Goal: Task Accomplishment & Management: Complete application form

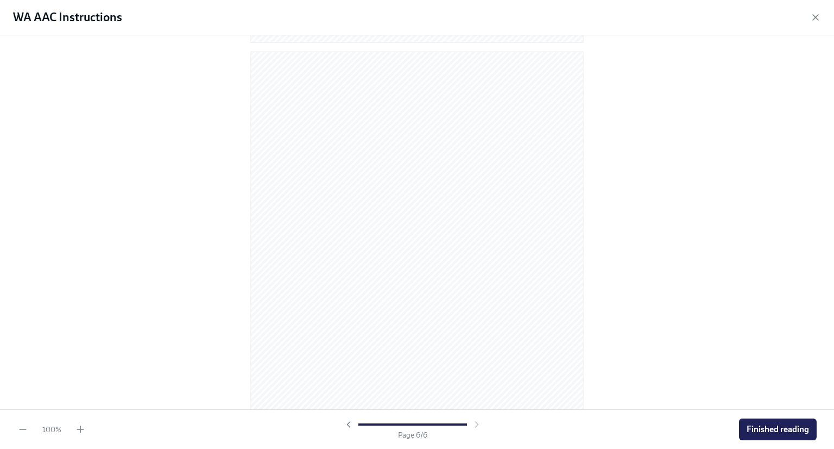
scroll to position [2197, 0]
click at [628, 183] on div at bounding box center [417, 222] width 834 height 374
click at [770, 433] on span "Finished reading" at bounding box center [778, 429] width 62 height 11
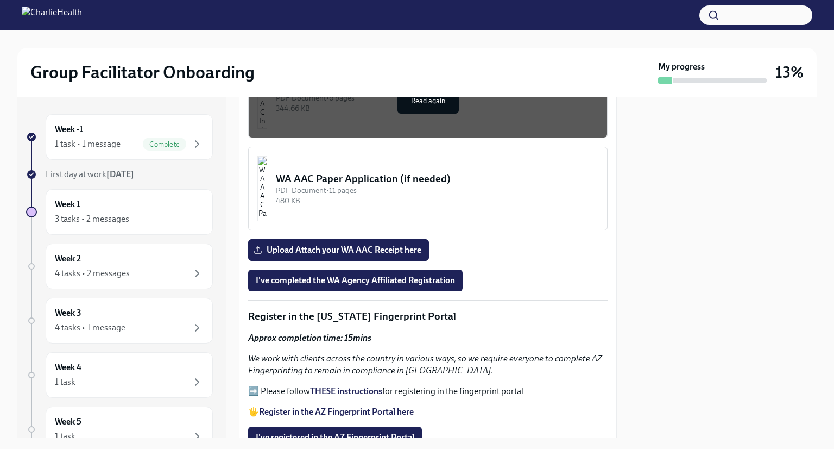
scroll to position [1062, 0]
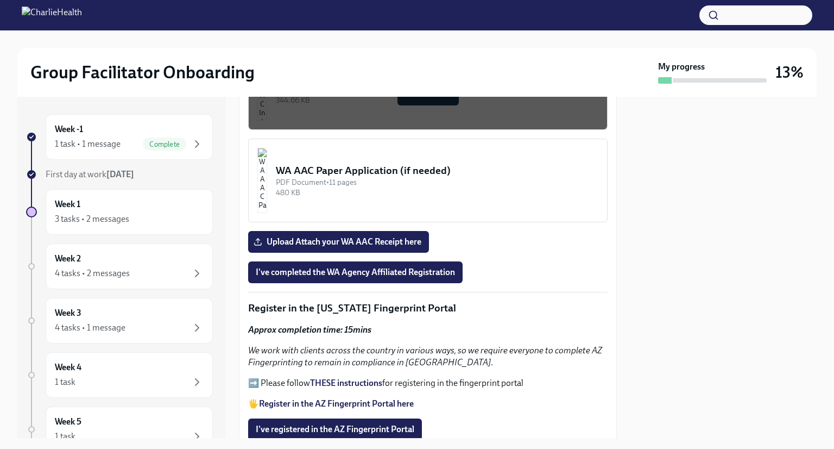
click at [334, 377] on strong "THESE instructions" at bounding box center [346, 382] width 72 height 10
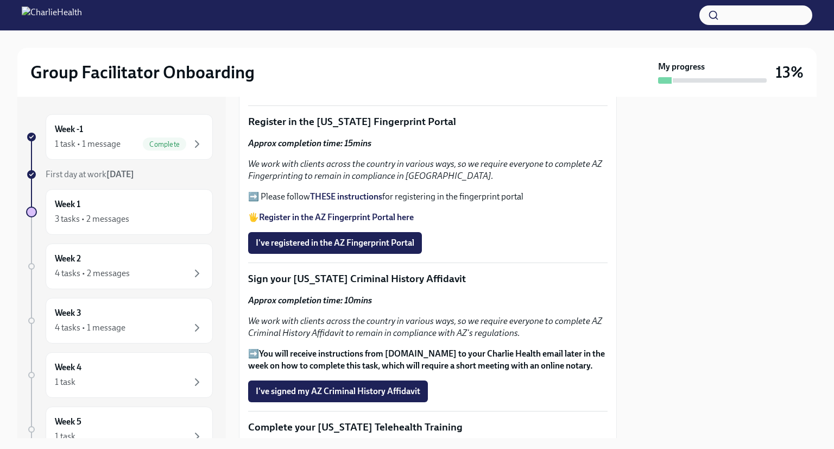
scroll to position [1250, 0]
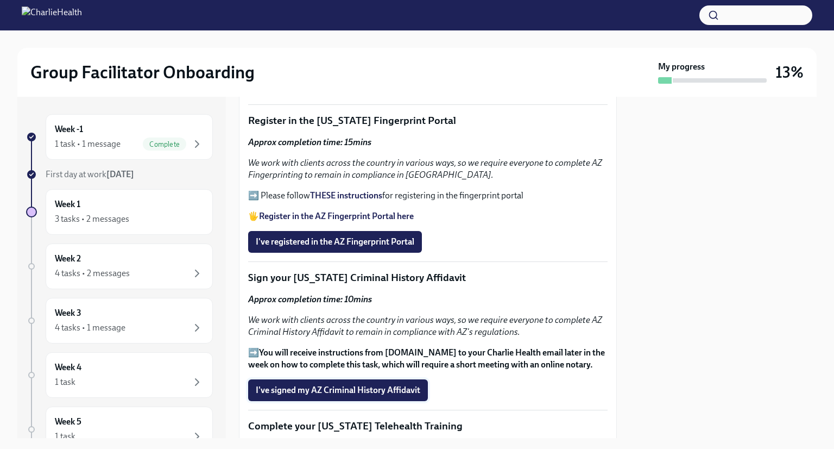
click at [373, 379] on button "I've signed my AZ Criminal History Affidavit" at bounding box center [338, 390] width 180 height 22
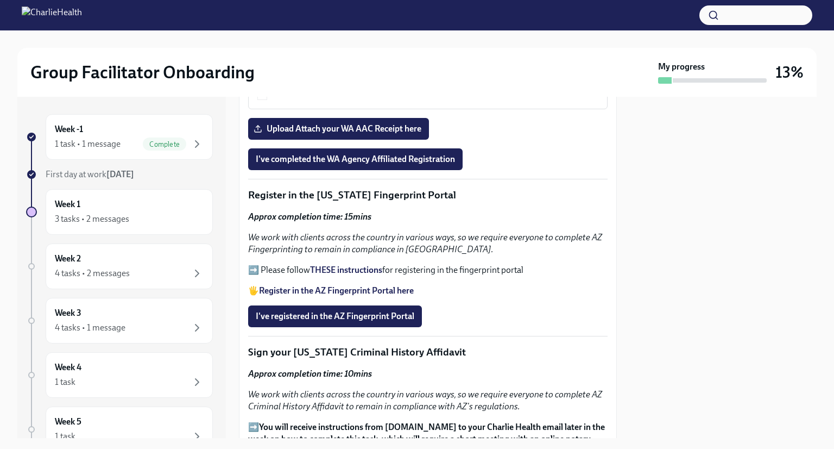
scroll to position [1175, 0]
click at [377, 264] on strong "THESE instructions" at bounding box center [346, 269] width 72 height 10
click at [374, 311] on span "I've registered in the AZ Fingerprint Portal" at bounding box center [335, 316] width 159 height 11
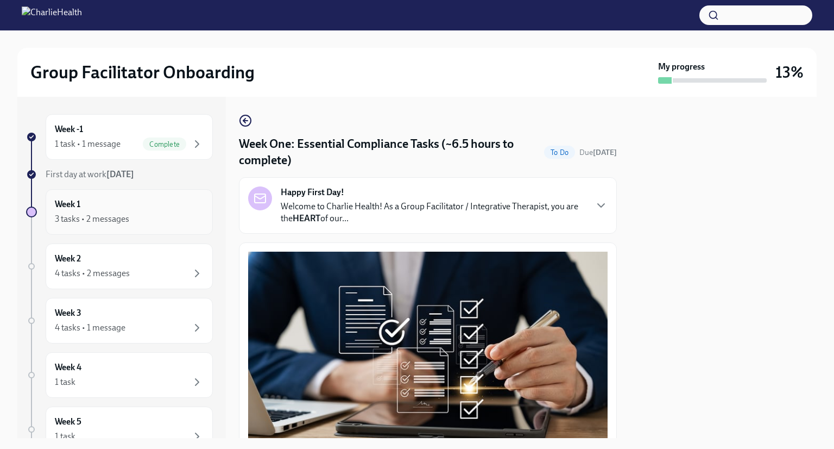
click at [76, 213] on div "3 tasks • 2 messages" at bounding box center [92, 219] width 74 height 12
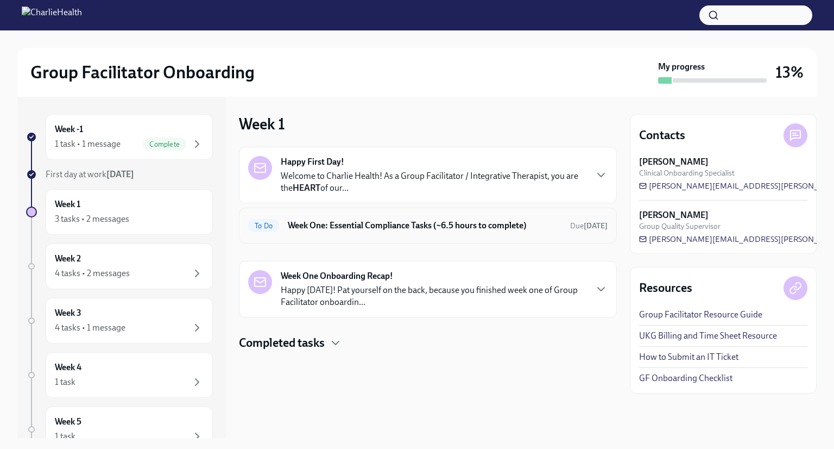
click at [278, 229] on div "To Do Week One: Essential Compliance Tasks (~6.5 hours to complete) Due [DATE]" at bounding box center [428, 225] width 360 height 17
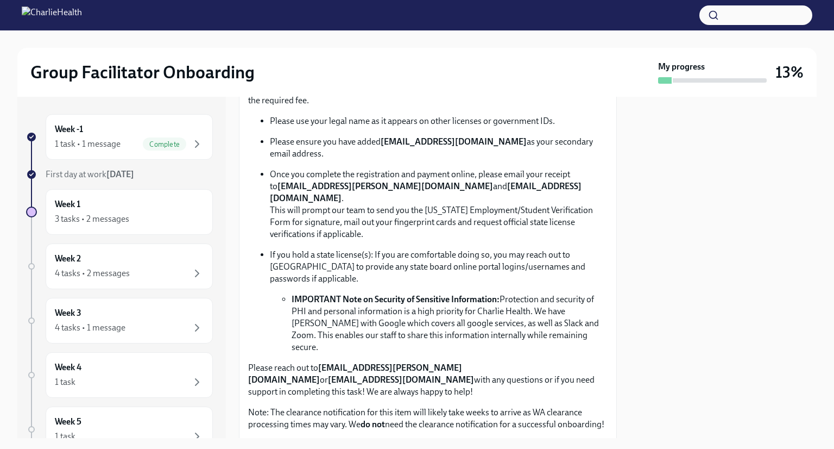
scroll to position [649, 0]
